Goal: Task Accomplishment & Management: Complete application form

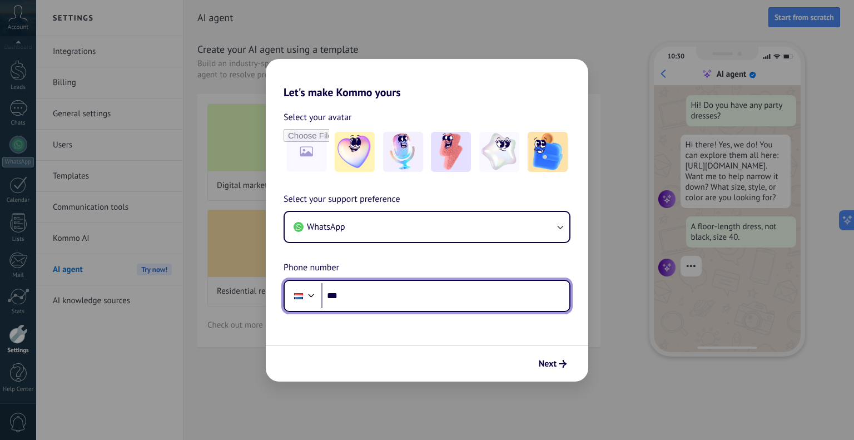
click at [415, 300] on input "***" at bounding box center [445, 296] width 248 height 26
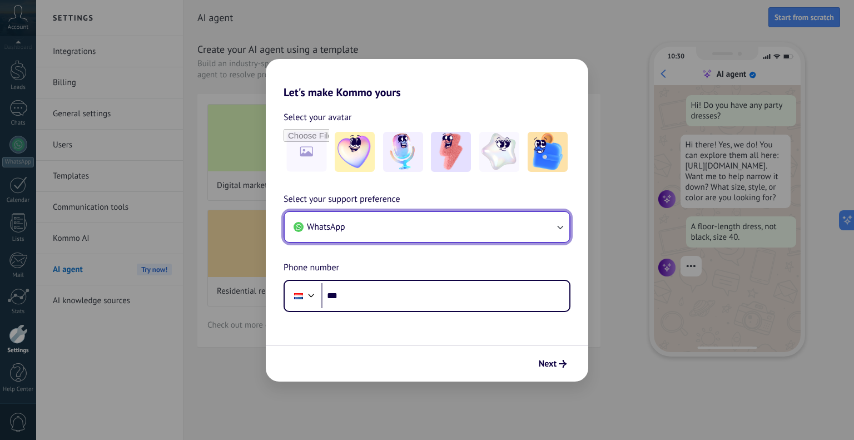
click at [376, 217] on button "WhatsApp" at bounding box center [427, 227] width 285 height 30
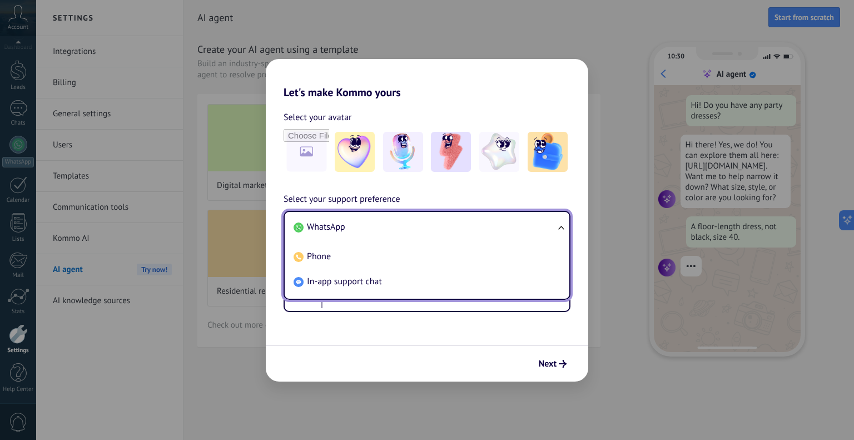
click at [371, 281] on span "In-app support chat" at bounding box center [344, 281] width 75 height 11
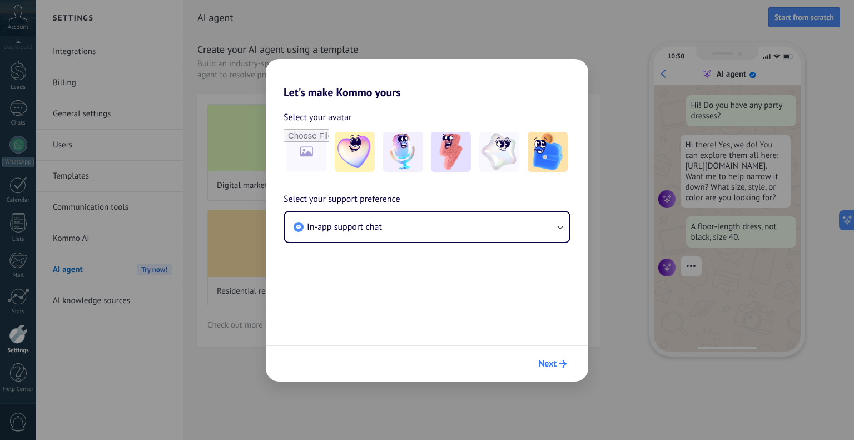
click at [551, 360] on span "Next" at bounding box center [548, 364] width 18 height 8
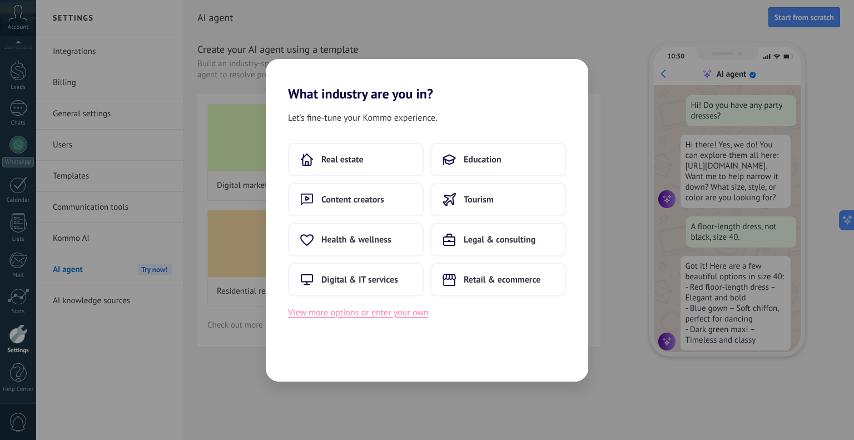
scroll to position [24, 0]
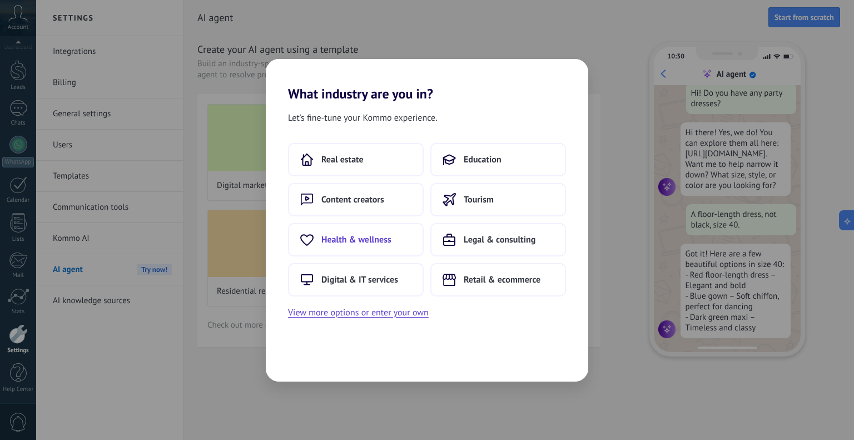
click at [372, 251] on button "Health & wellness" at bounding box center [356, 239] width 136 height 33
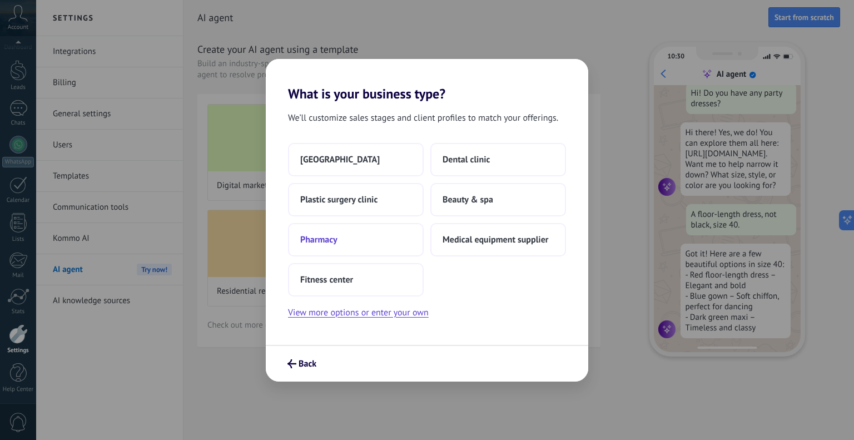
click at [375, 246] on button "Pharmacy" at bounding box center [356, 239] width 136 height 33
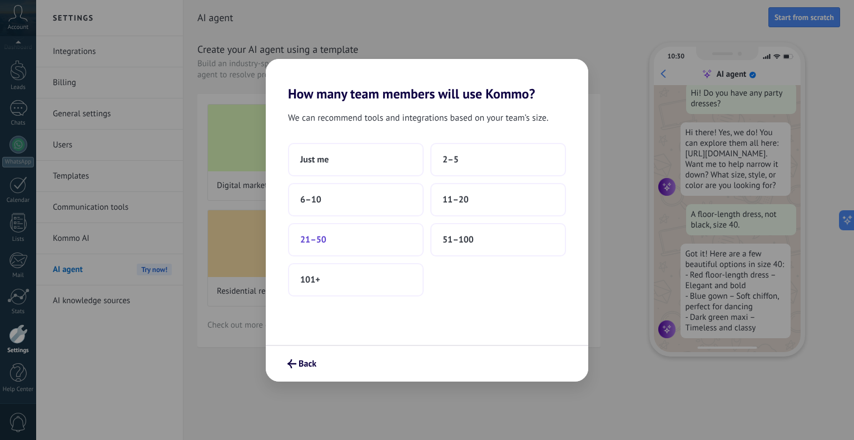
click at [366, 247] on button "21–50" at bounding box center [356, 239] width 136 height 33
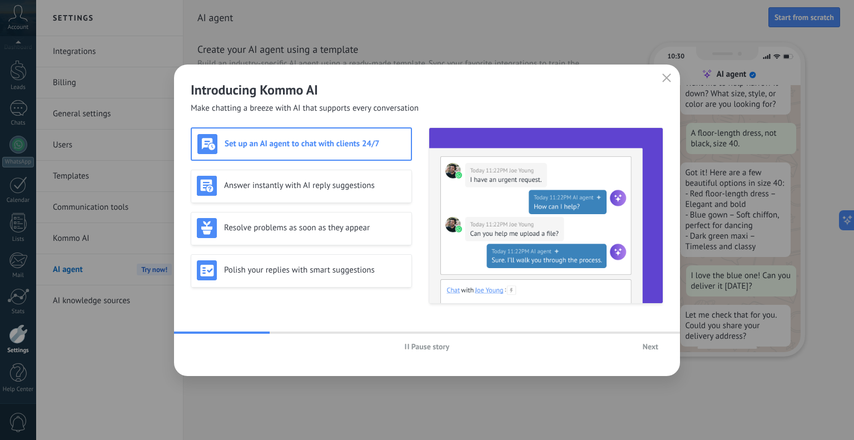
scroll to position [115, 0]
